Goal: Task Accomplishment & Management: Use online tool/utility

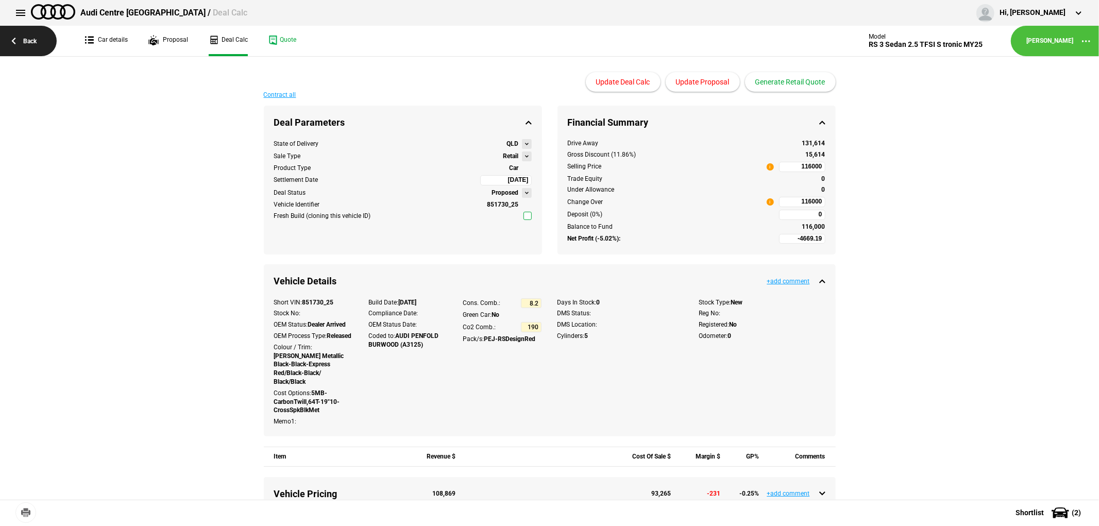
click at [22, 37] on link "Back" at bounding box center [28, 41] width 57 height 30
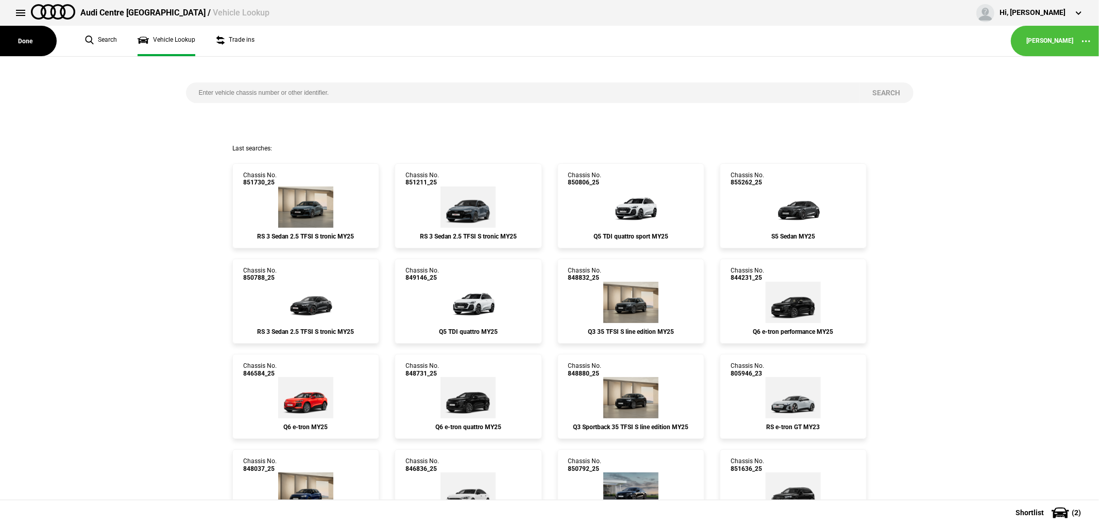
click at [22, 37] on button "Done" at bounding box center [28, 41] width 57 height 30
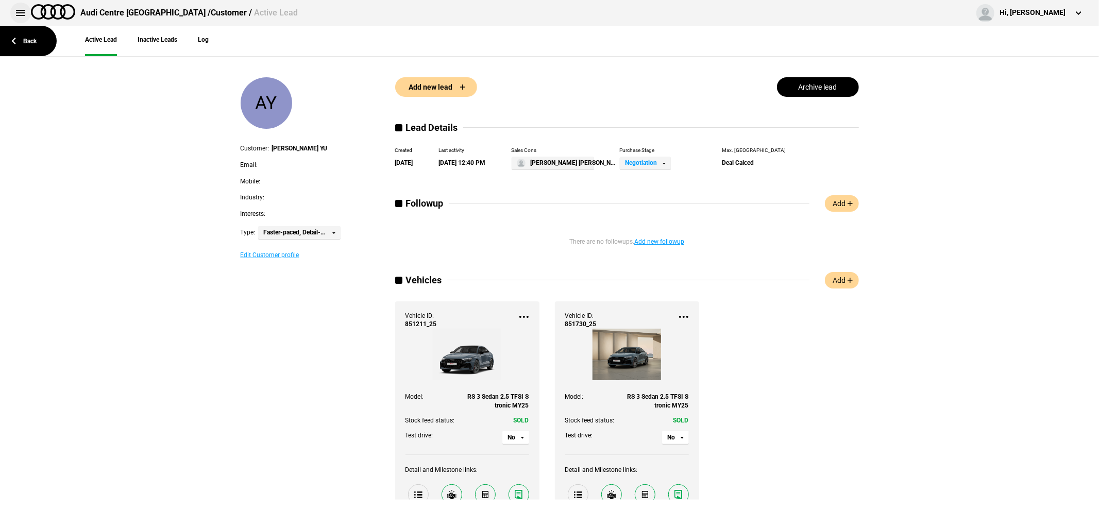
click at [21, 9] on button at bounding box center [20, 13] width 21 height 21
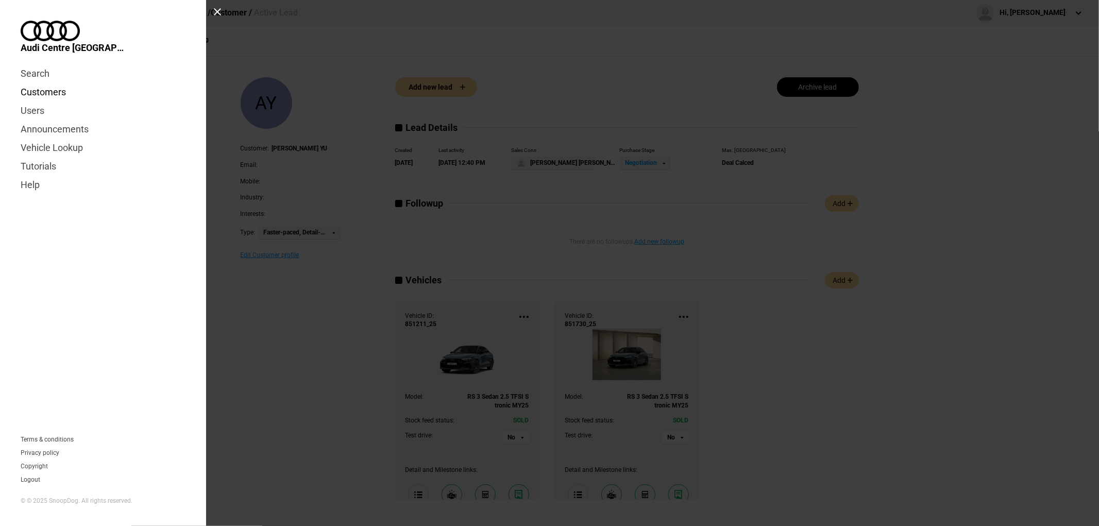
click at [50, 83] on link "Customers" at bounding box center [103, 92] width 165 height 19
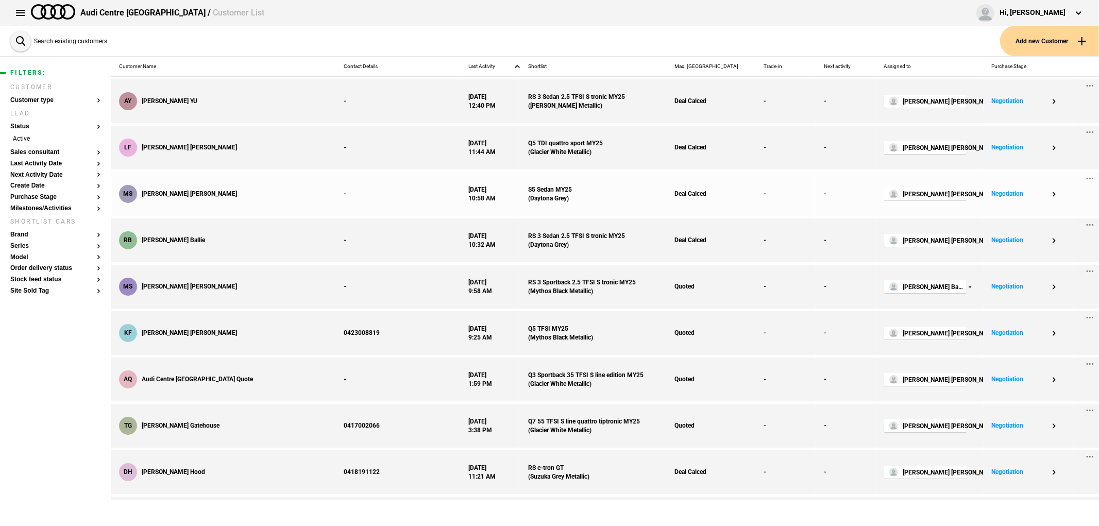
click at [217, 186] on div "MS [PERSON_NAME]" at bounding box center [223, 194] width 225 height 44
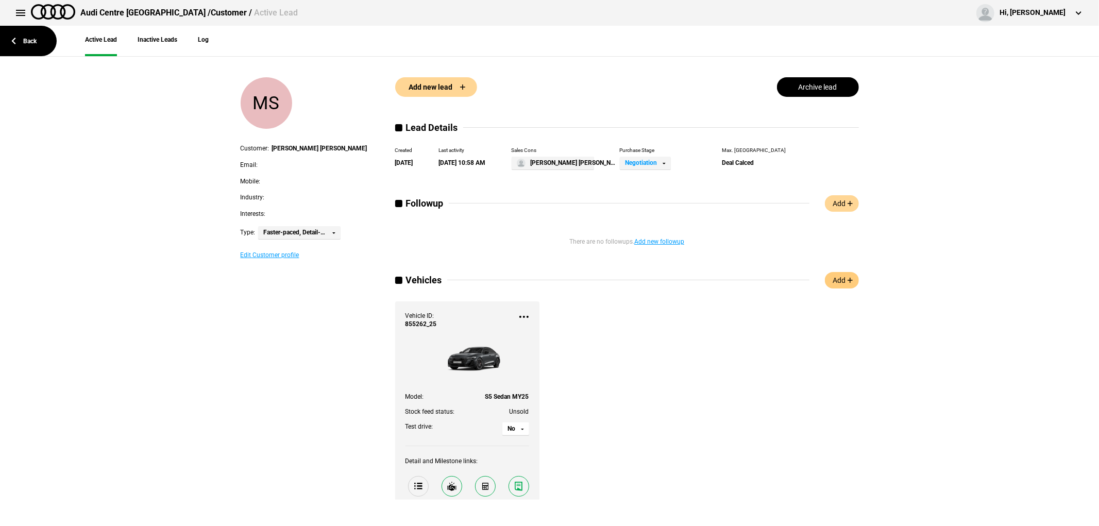
click at [844, 276] on link "Add" at bounding box center [842, 280] width 34 height 16
click at [19, 12] on button at bounding box center [20, 13] width 21 height 21
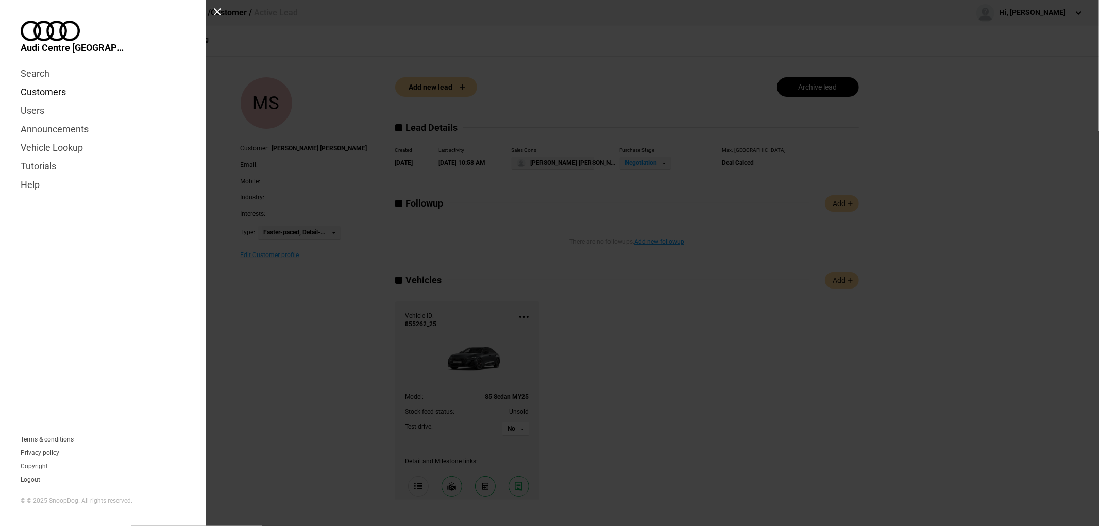
click at [33, 83] on link "Customers" at bounding box center [103, 92] width 165 height 19
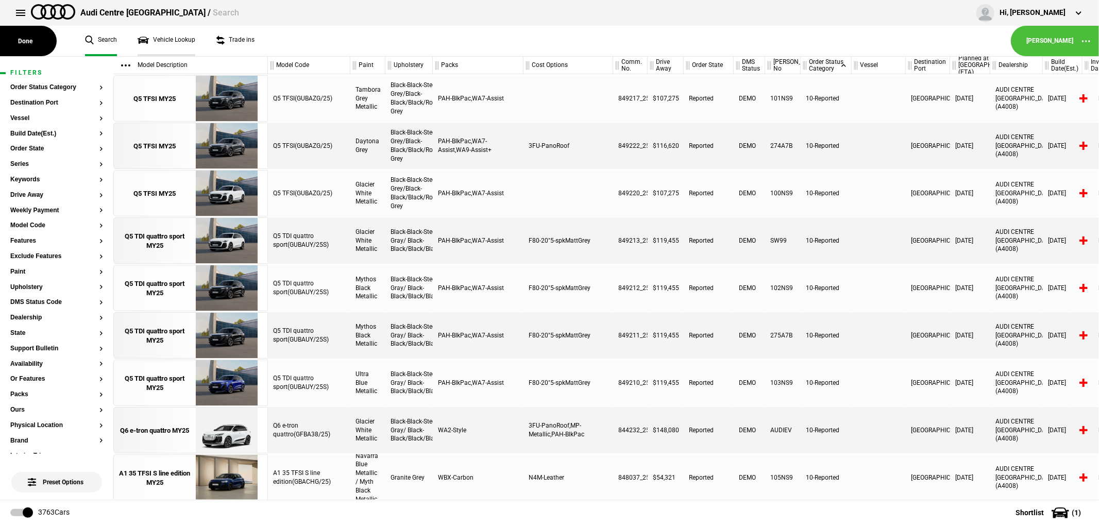
click at [163, 40] on link "Vehicle Lookup" at bounding box center [167, 41] width 58 height 30
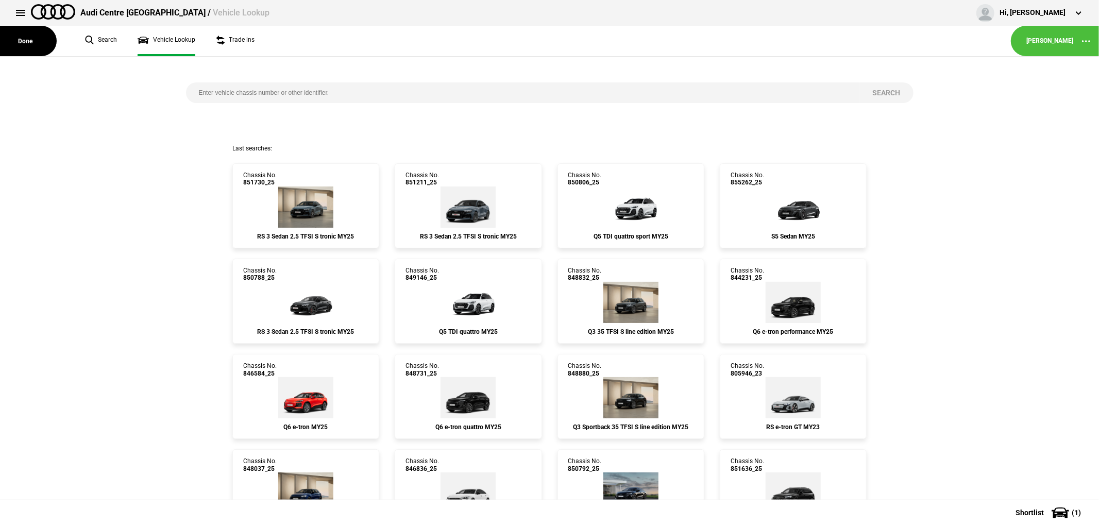
click at [339, 89] on input "search" at bounding box center [523, 92] width 674 height 21
type input "851576"
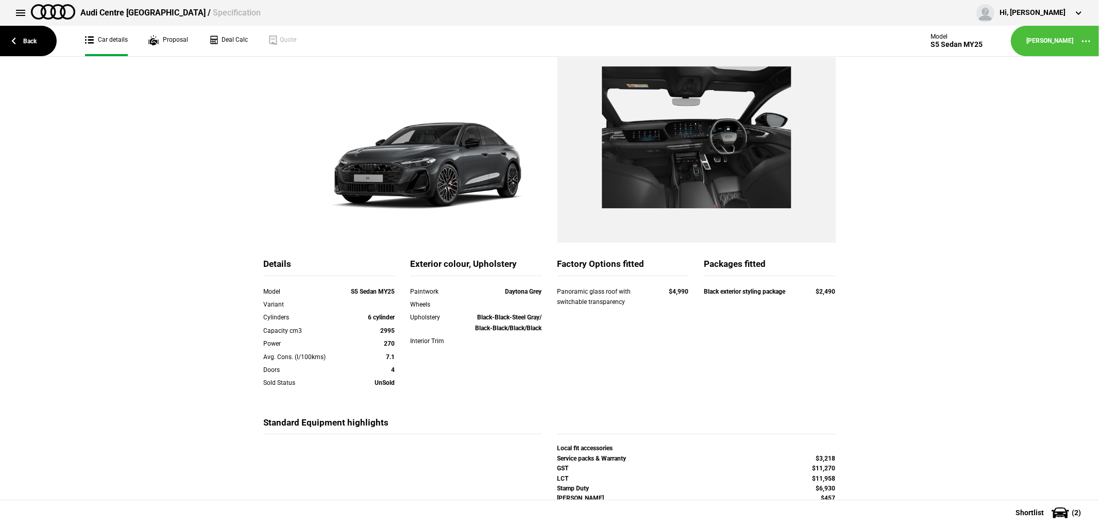
scroll to position [117, 0]
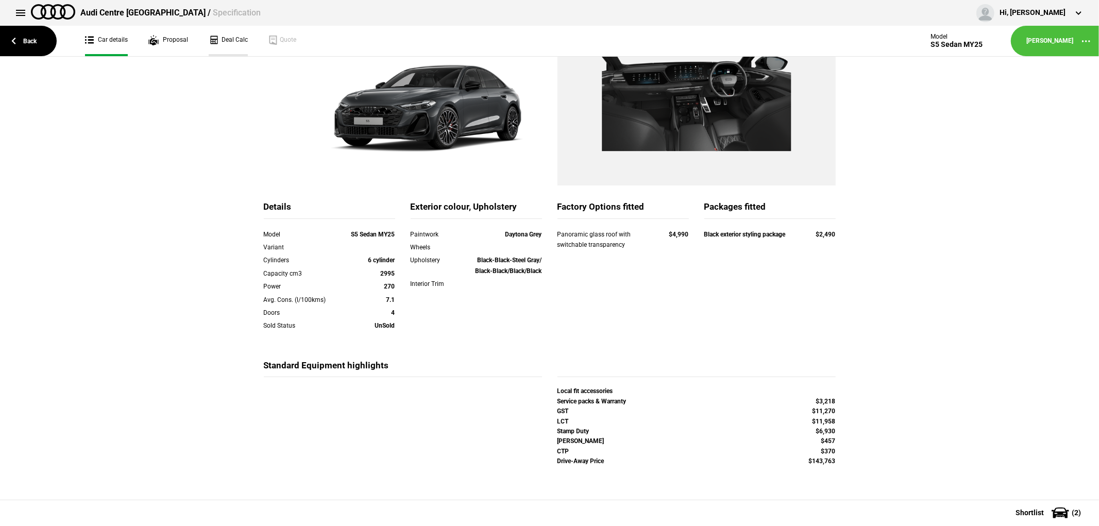
click at [227, 38] on link "Deal Calc" at bounding box center [228, 41] width 39 height 30
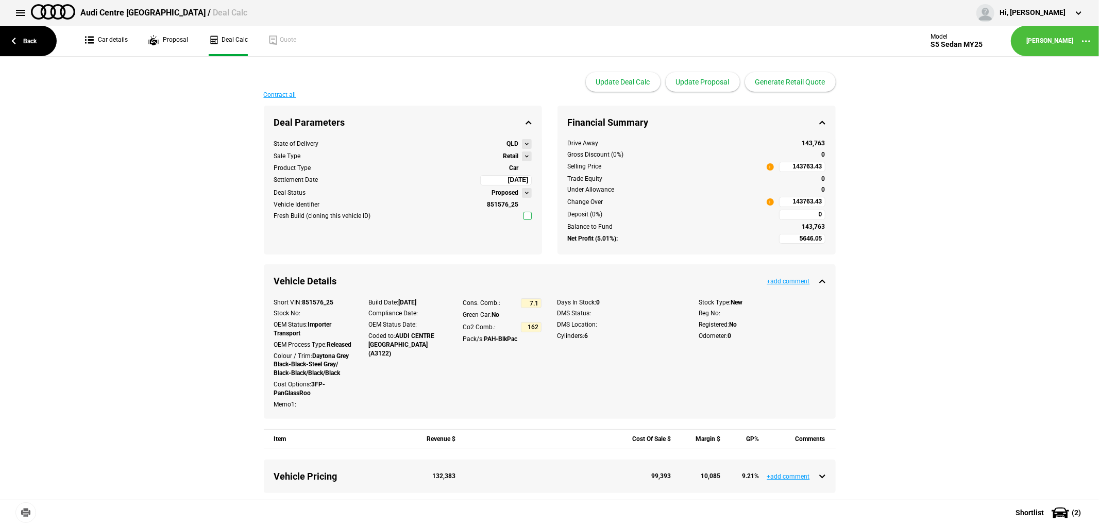
click at [786, 201] on input "143763.43" at bounding box center [802, 202] width 46 height 10
type input "143763.43"
type input "2314.99"
type input "139000"
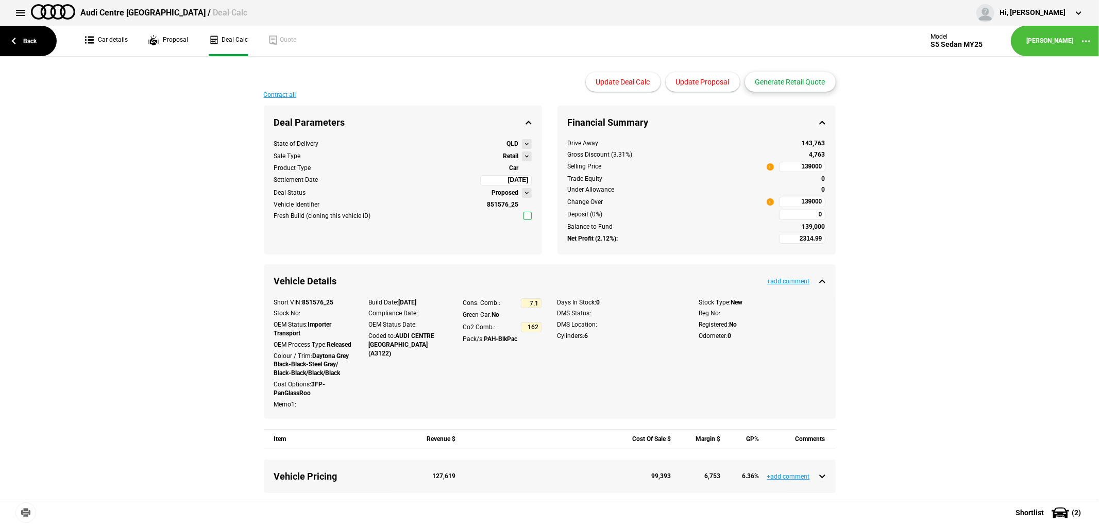
click at [784, 83] on button "Generate Retail Quote" at bounding box center [790, 82] width 91 height 20
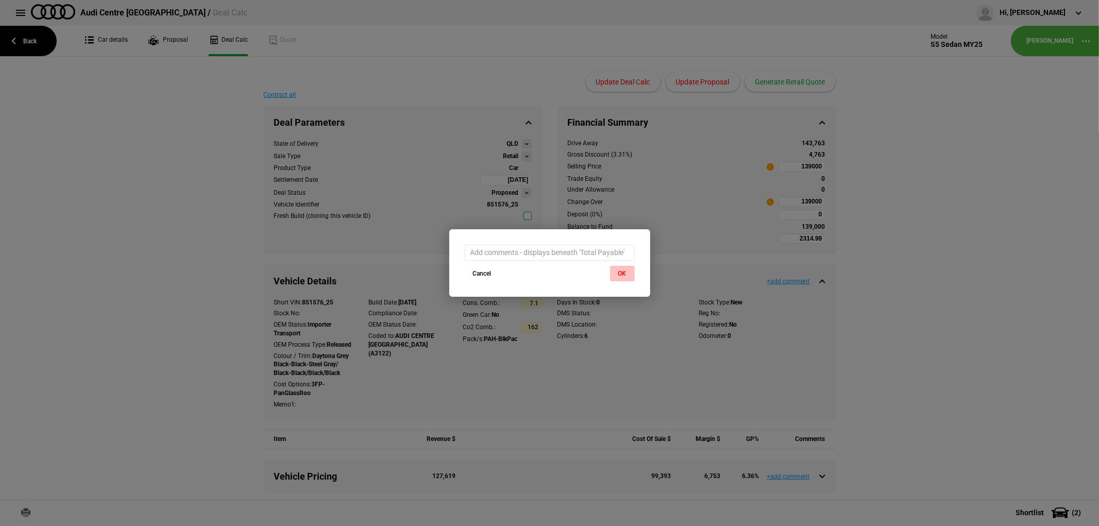
click at [621, 274] on button "OK" at bounding box center [622, 273] width 25 height 15
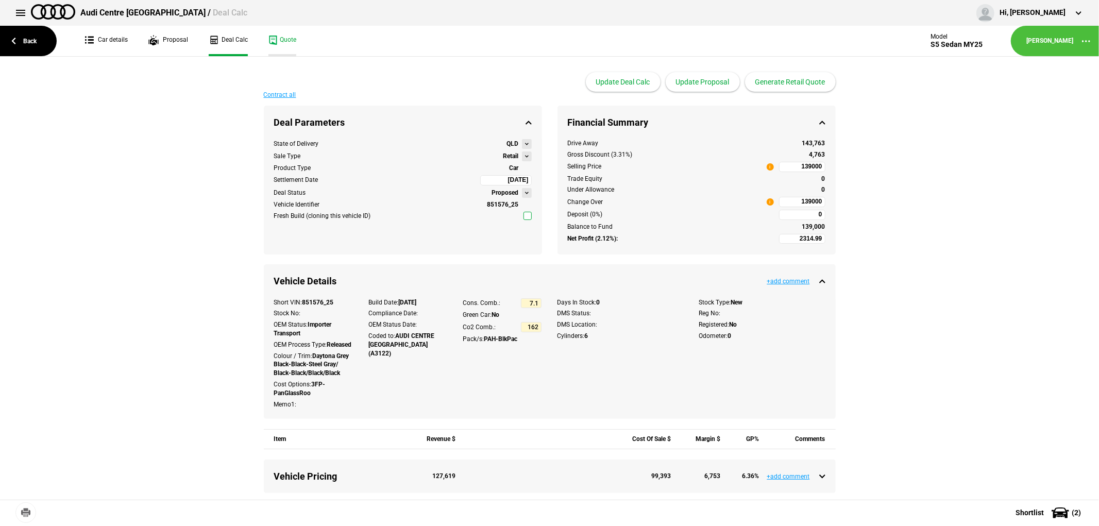
click at [282, 40] on link "Quote" at bounding box center [282, 41] width 28 height 30
click at [109, 32] on link "Car details" at bounding box center [106, 41] width 43 height 30
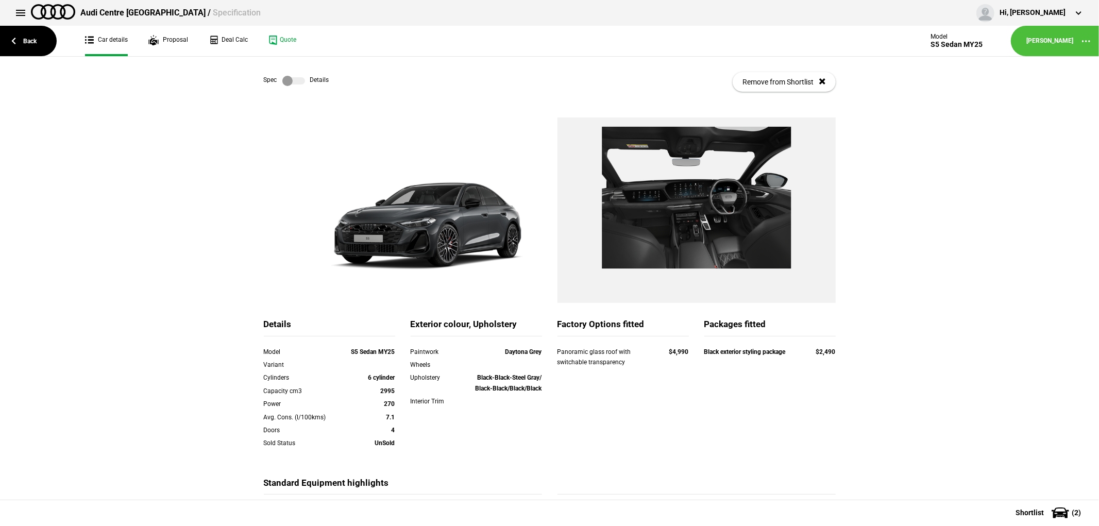
click at [288, 73] on div "Spec Details Remove from Shortlist" at bounding box center [550, 82] width 572 height 50
click at [288, 79] on label at bounding box center [293, 81] width 23 height 10
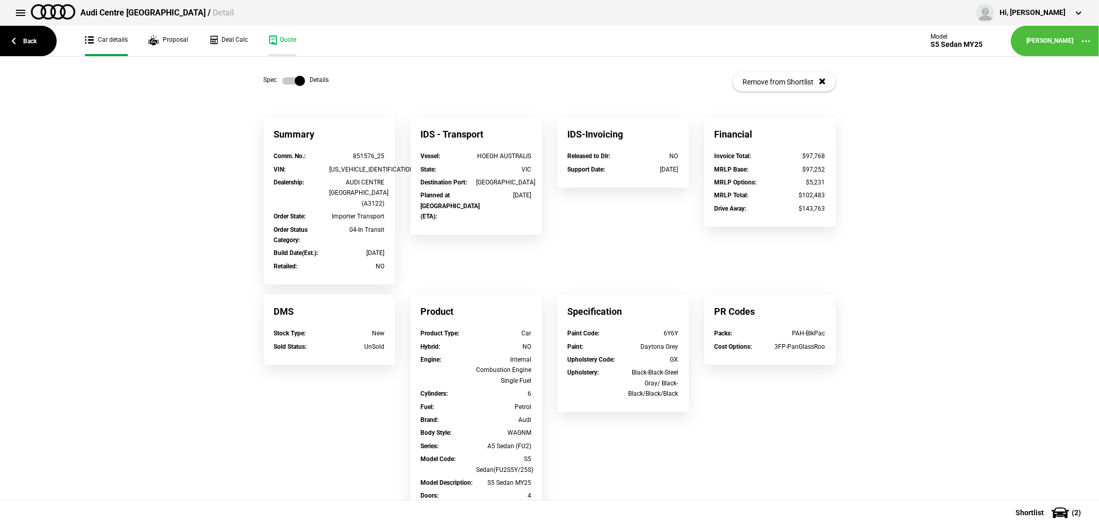
click at [275, 40] on link "Quote" at bounding box center [282, 41] width 28 height 30
click at [23, 40] on link "Back" at bounding box center [28, 41] width 57 height 30
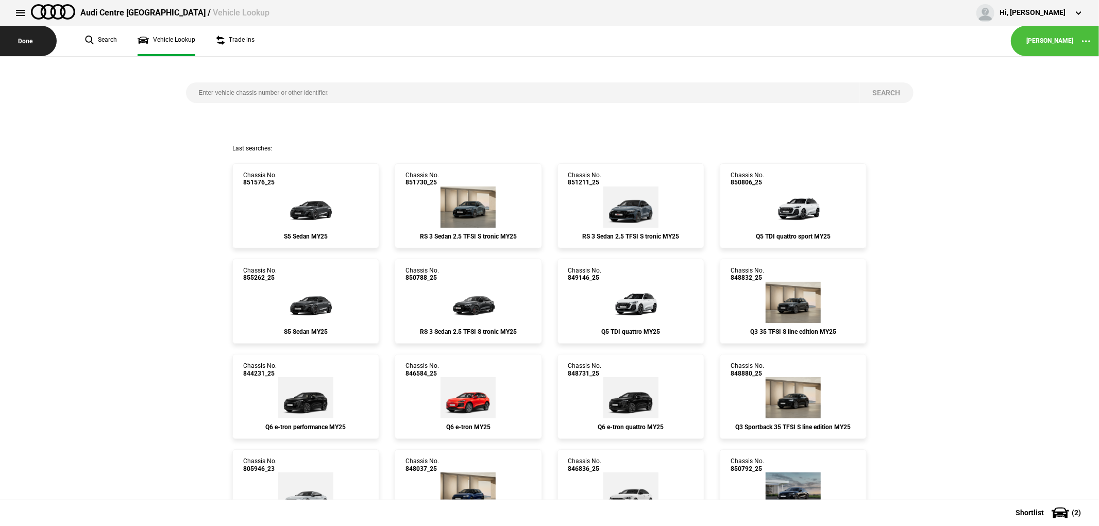
click at [22, 39] on button "Done" at bounding box center [28, 41] width 57 height 30
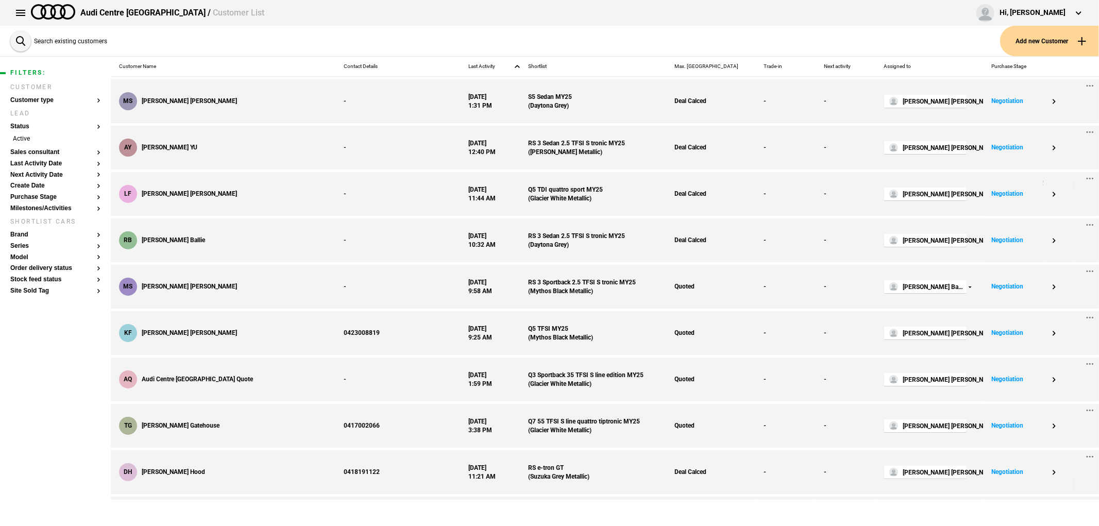
click at [1036, 42] on button "Add new Customer" at bounding box center [1049, 41] width 99 height 30
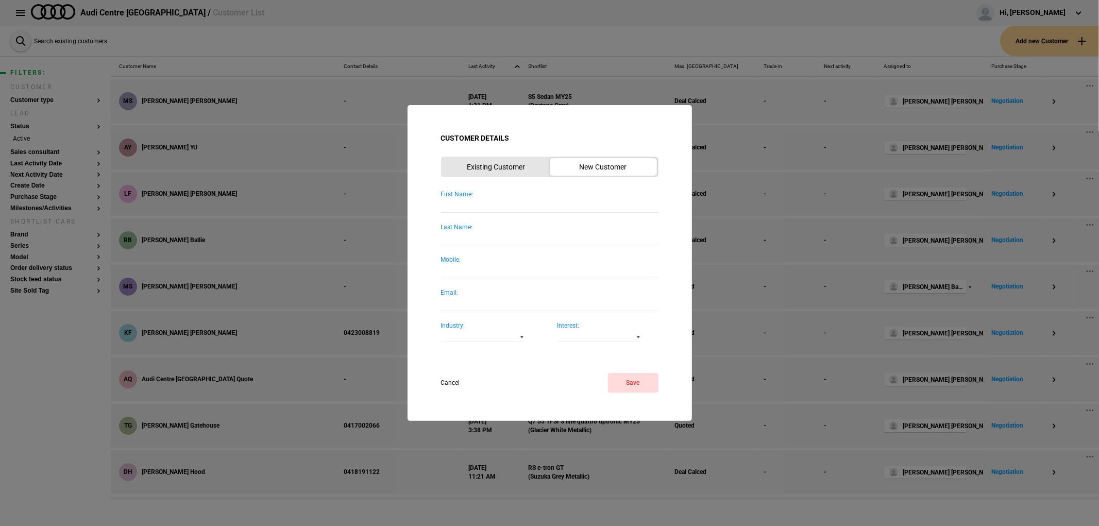
click at [523, 209] on input "First Name:" at bounding box center [549, 205] width 217 height 14
type input "George"
type input "Ibrihim"
click at [628, 383] on button "Save" at bounding box center [633, 383] width 50 height 20
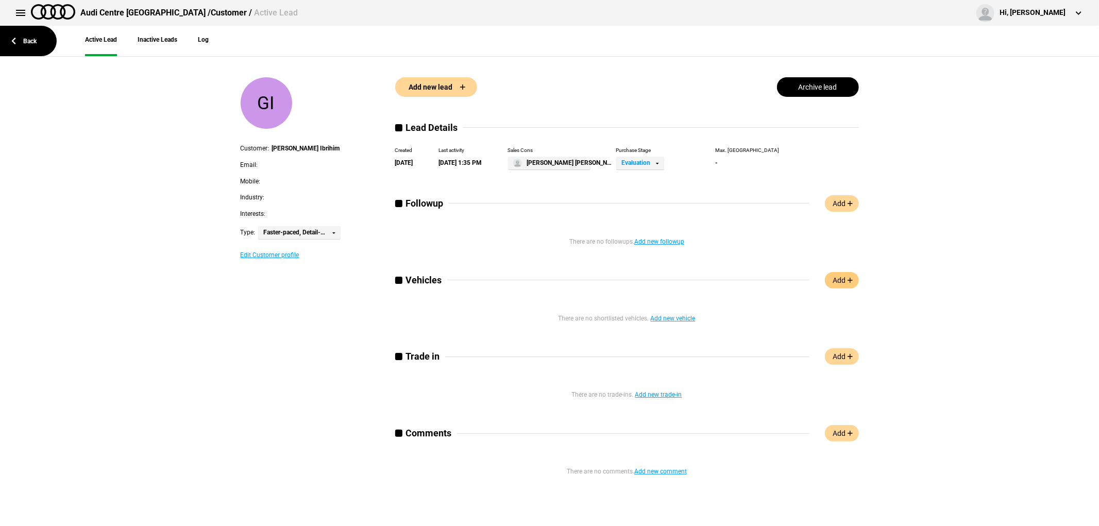
click at [844, 279] on link "Add" at bounding box center [842, 280] width 34 height 16
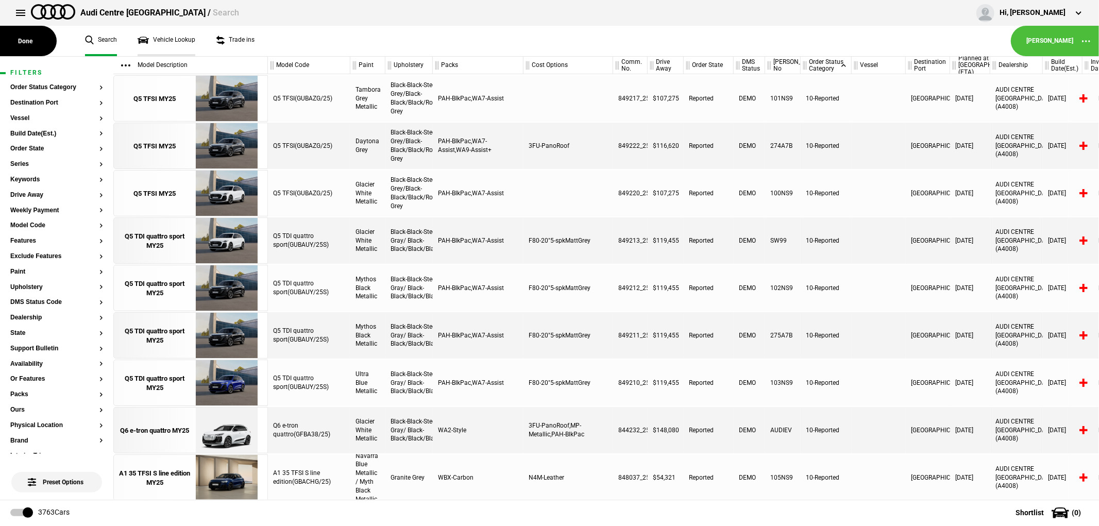
click at [174, 33] on link "Vehicle Lookup" at bounding box center [167, 41] width 58 height 30
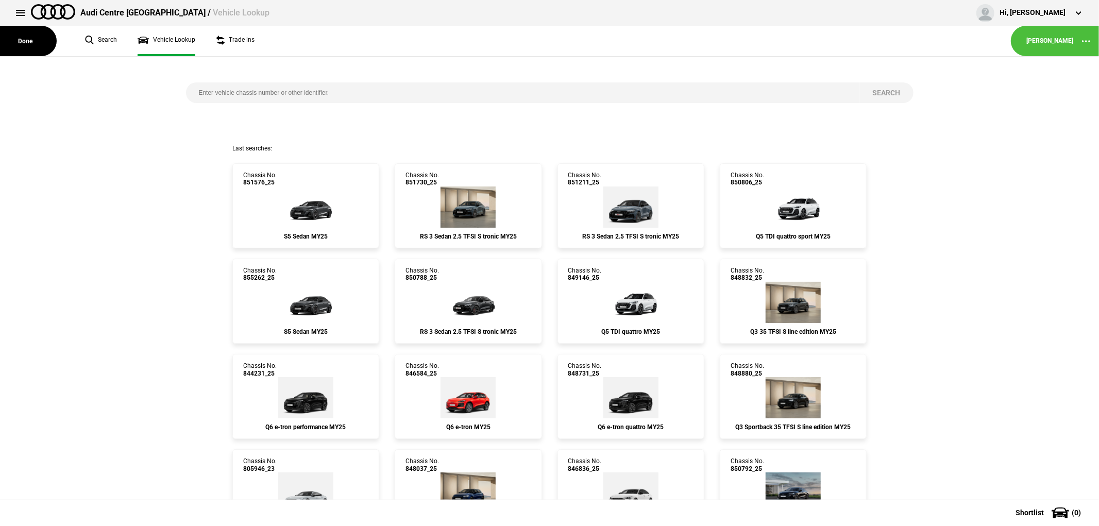
click at [549, 98] on input "search" at bounding box center [523, 92] width 674 height 21
type input "852718"
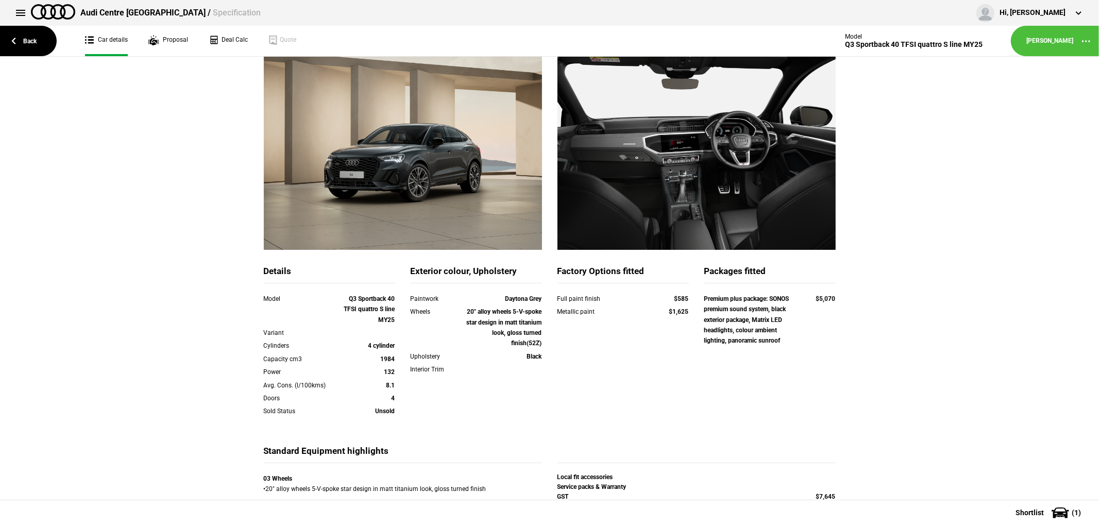
scroll to position [156, 0]
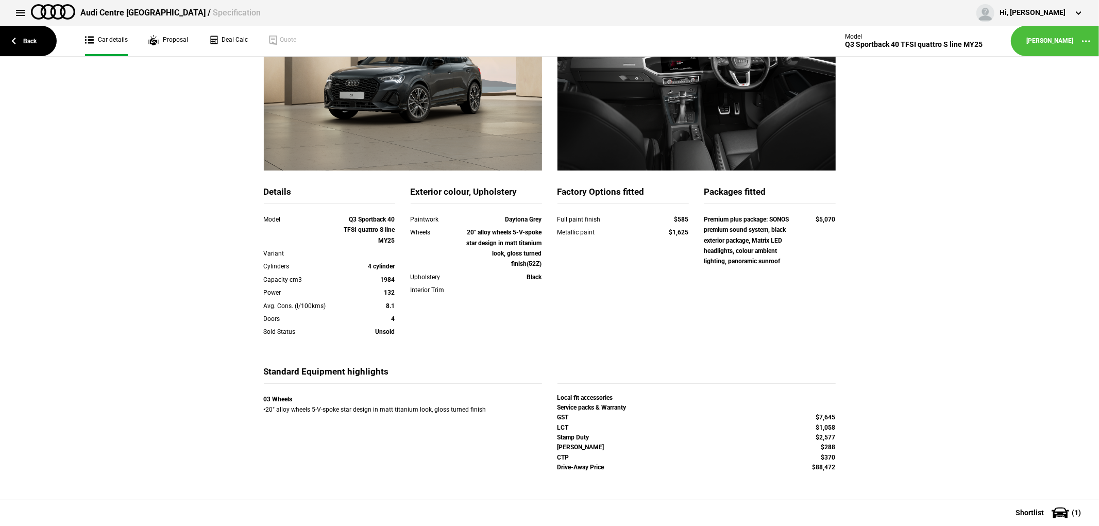
click at [557, 418] on strong "GST" at bounding box center [562, 417] width 11 height 7
drag, startPoint x: 553, startPoint y: 418, endPoint x: 850, endPoint y: 417, distance: 296.8
click at [850, 417] on div "Details Model Q3 Sportback 40 TFSI quattro S line MY25 Variant Cylinders 4 cyli…" at bounding box center [549, 231] width 1099 height 538
copy div "GST $7,645"
click at [232, 42] on link "Deal Calc" at bounding box center [228, 41] width 39 height 30
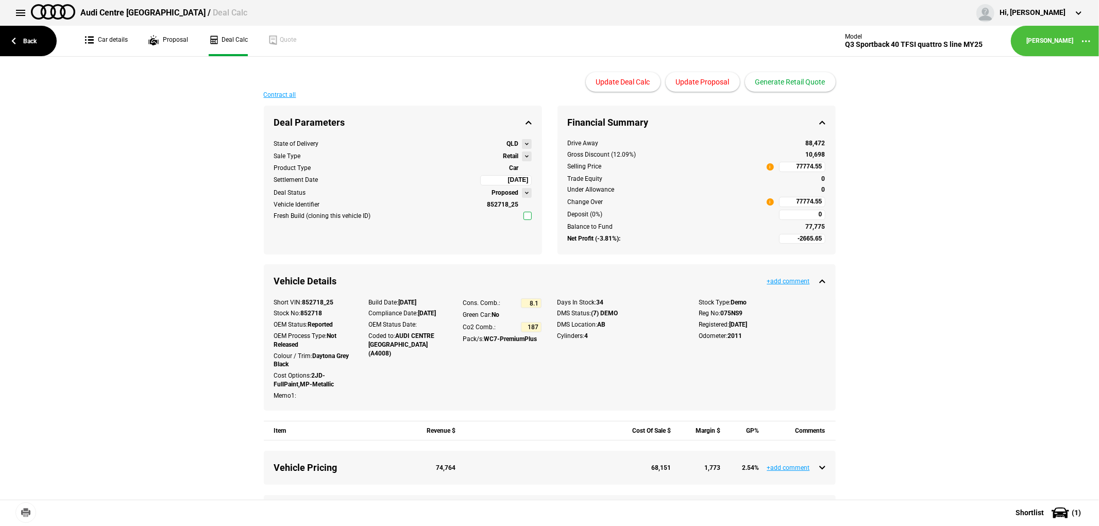
type input "79990"
click at [100, 32] on link "Car details" at bounding box center [106, 41] width 43 height 30
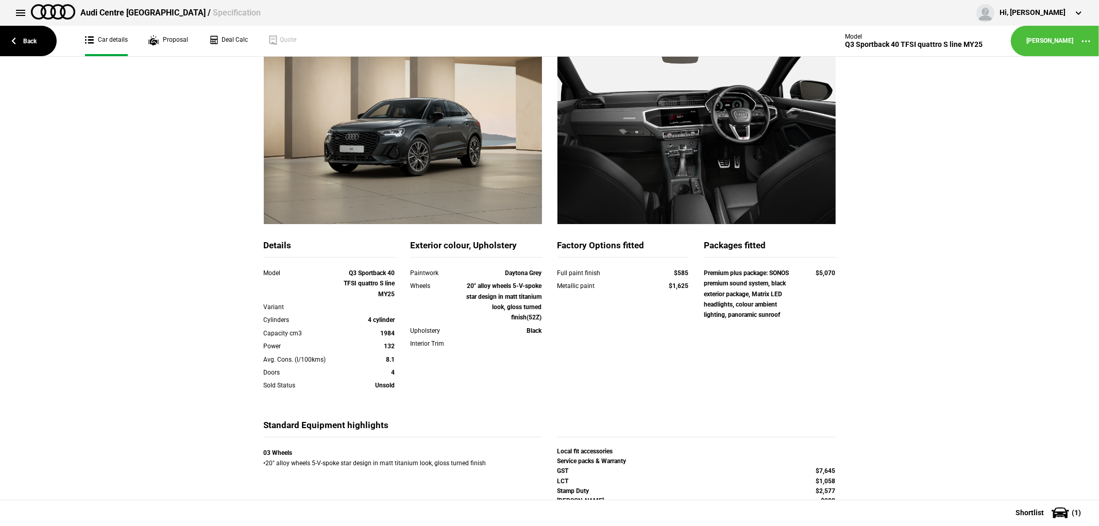
scroll to position [156, 0]
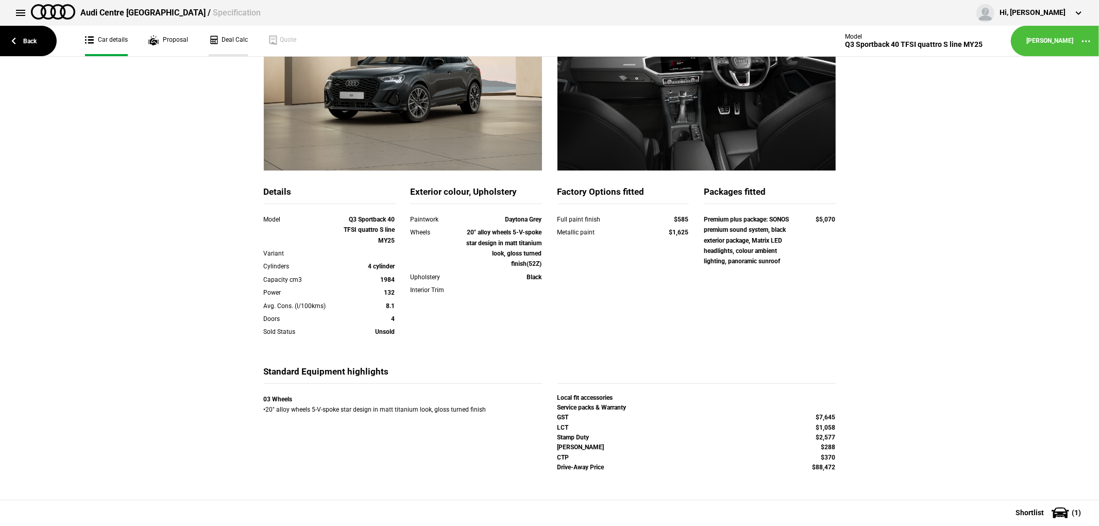
click at [220, 35] on link "Deal Calc" at bounding box center [228, 41] width 39 height 30
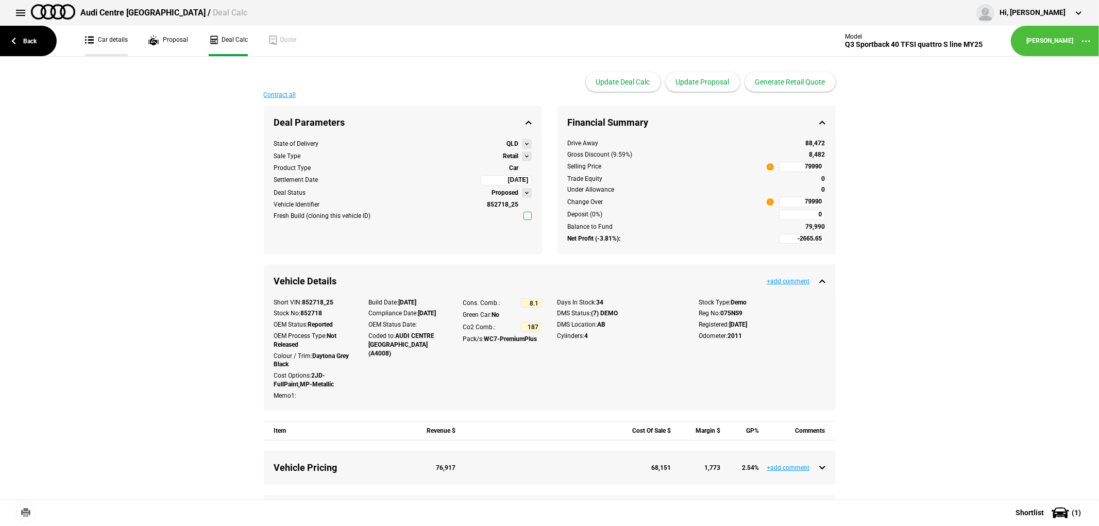
click at [109, 36] on link "Car details" at bounding box center [106, 41] width 43 height 30
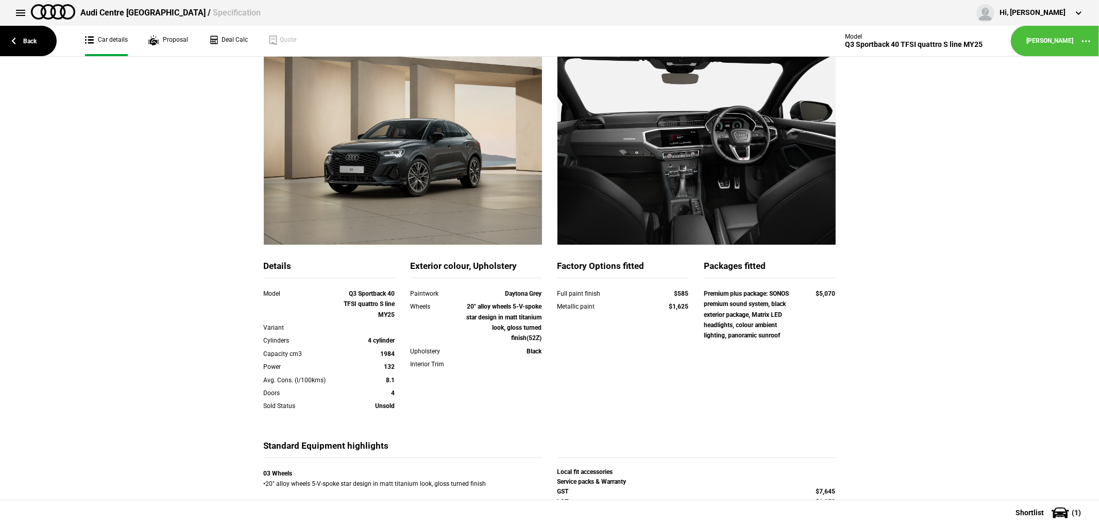
scroll to position [156, 0]
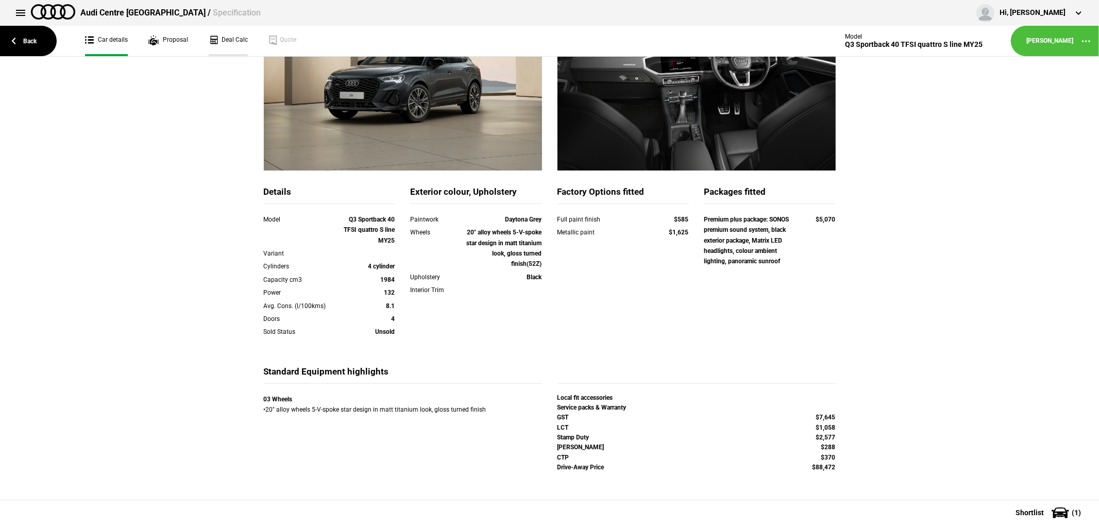
click at [231, 39] on link "Deal Calc" at bounding box center [228, 41] width 39 height 30
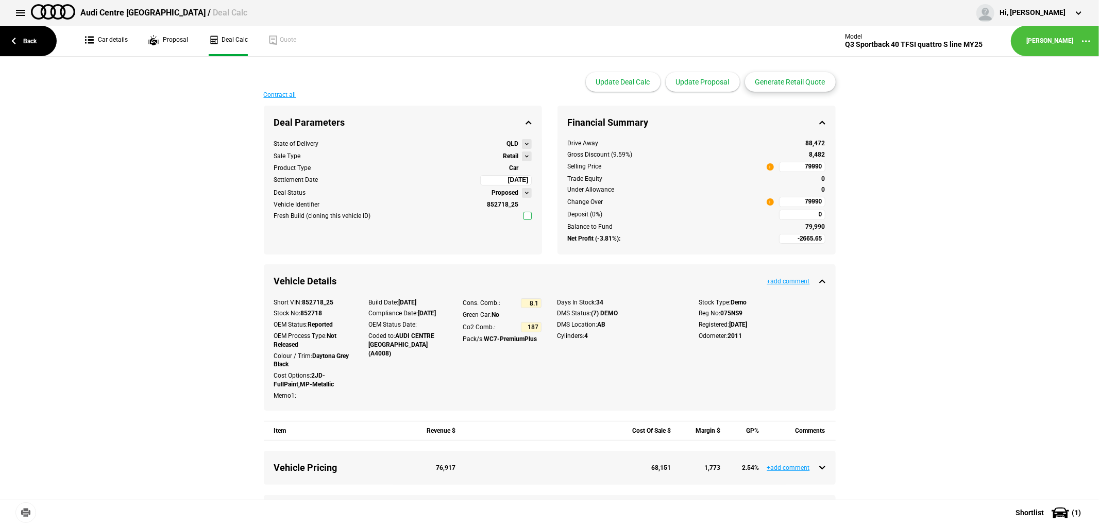
click at [789, 78] on button "Generate Retail Quote" at bounding box center [790, 82] width 91 height 20
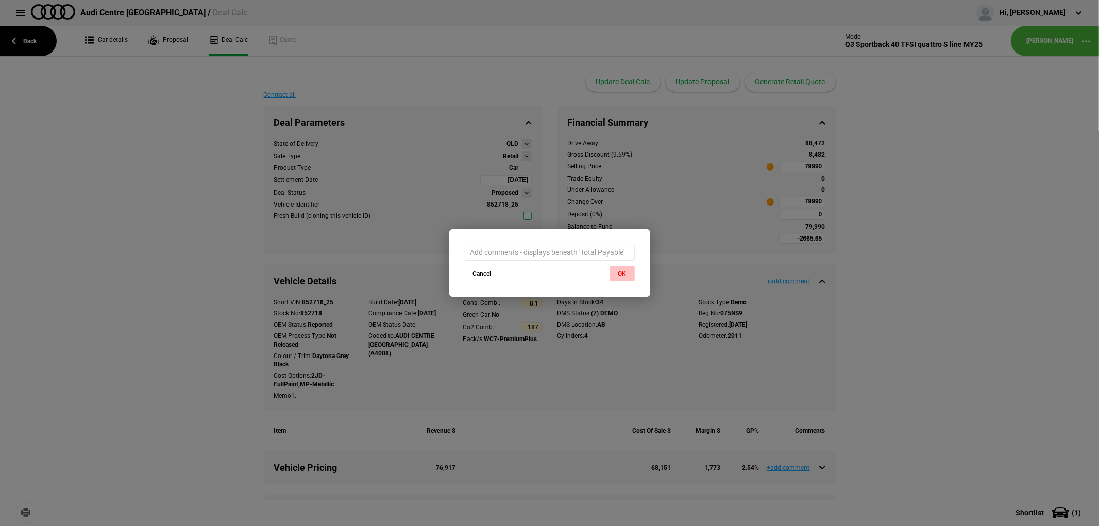
click at [619, 266] on button "OK" at bounding box center [622, 273] width 25 height 15
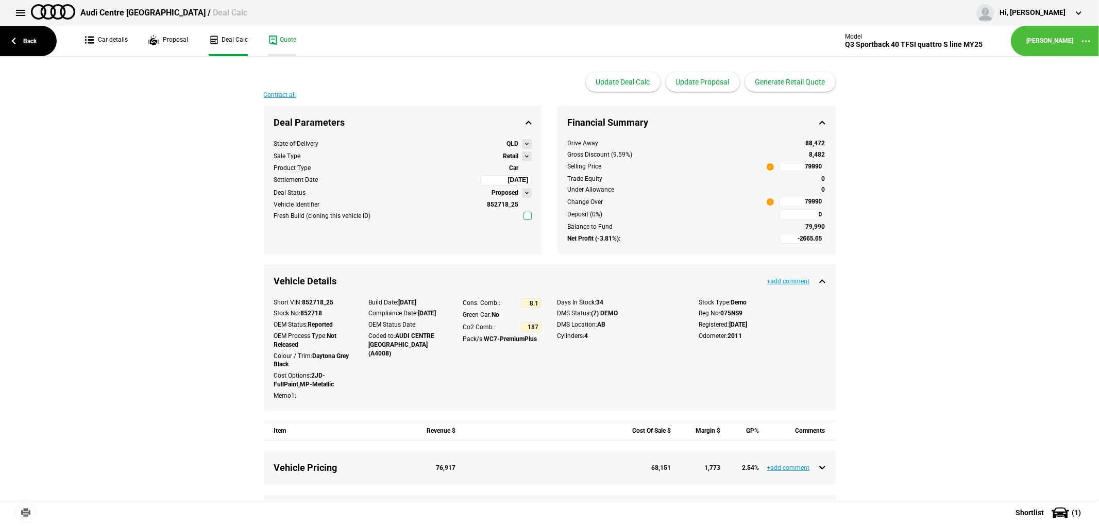
click at [271, 45] on link "Quote" at bounding box center [282, 41] width 28 height 30
click at [166, 39] on link "Proposal" at bounding box center [168, 41] width 40 height 30
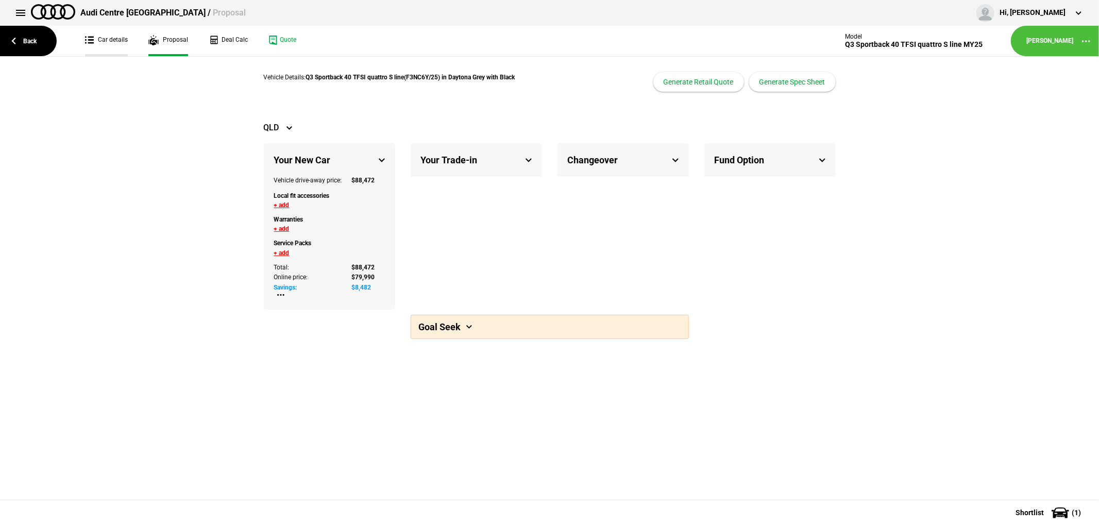
click at [105, 33] on link "Car details" at bounding box center [106, 41] width 43 height 30
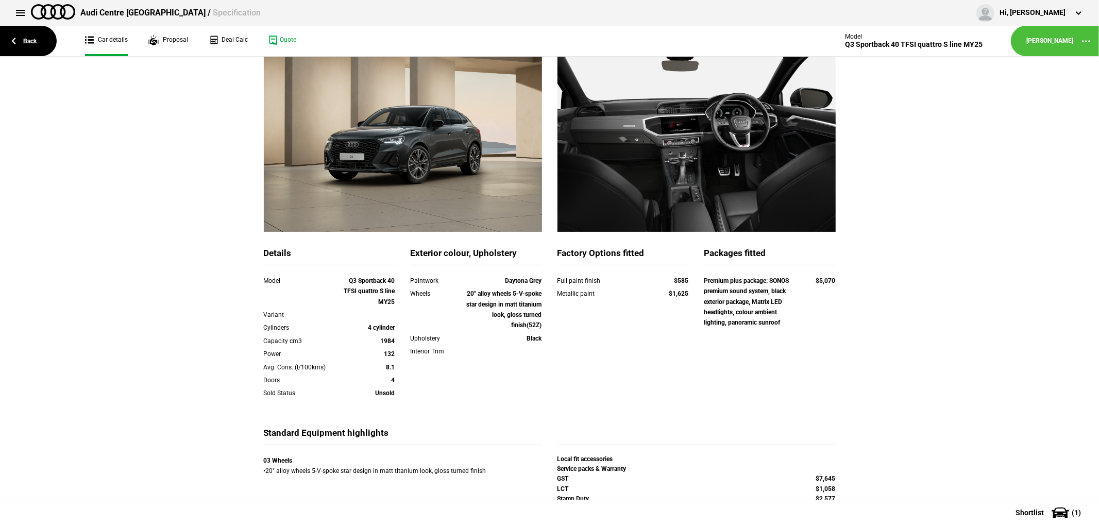
scroll to position [156, 0]
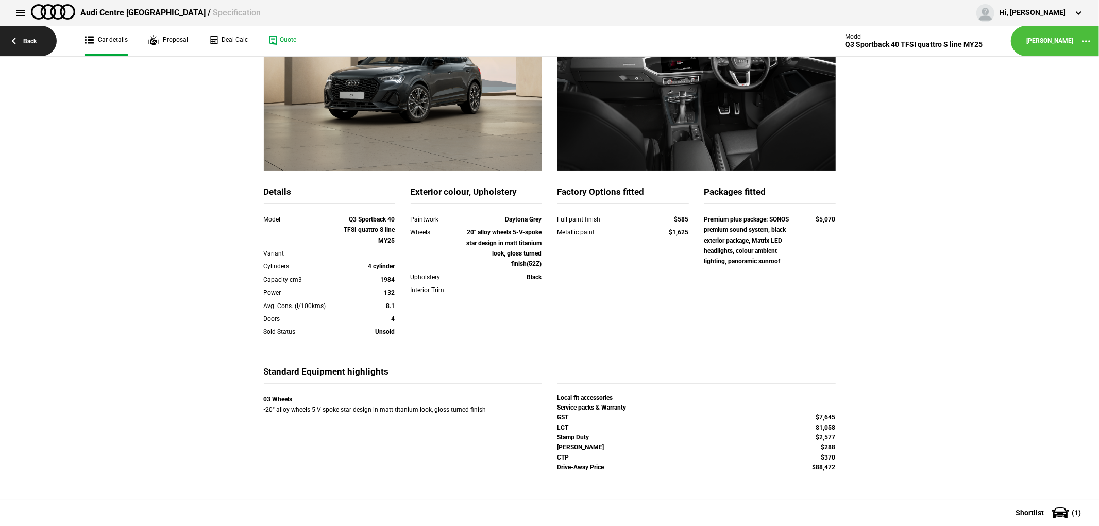
click at [12, 41] on link "Back" at bounding box center [28, 41] width 57 height 30
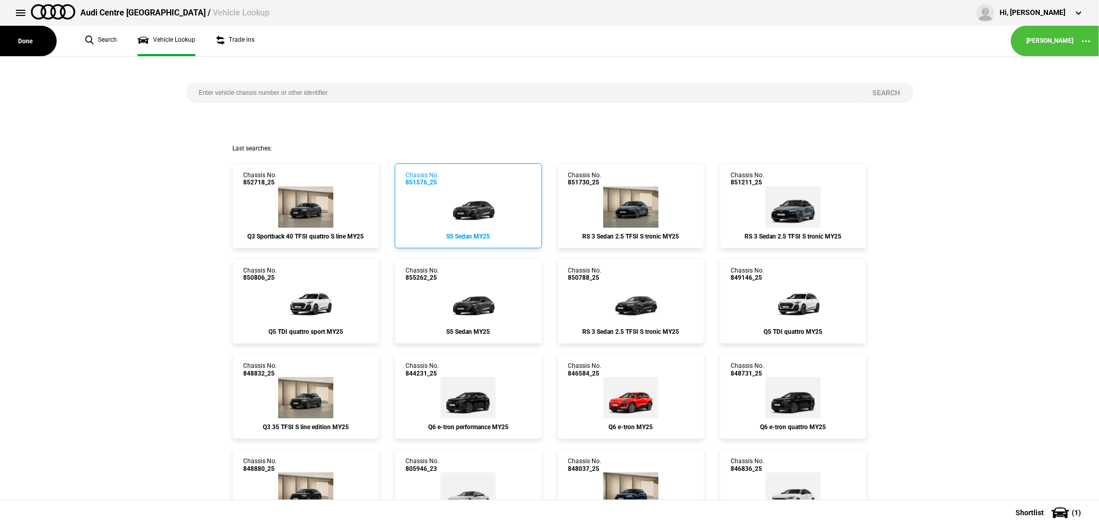
click at [486, 211] on img at bounding box center [468, 207] width 62 height 41
